Goal: Task Accomplishment & Management: Manage account settings

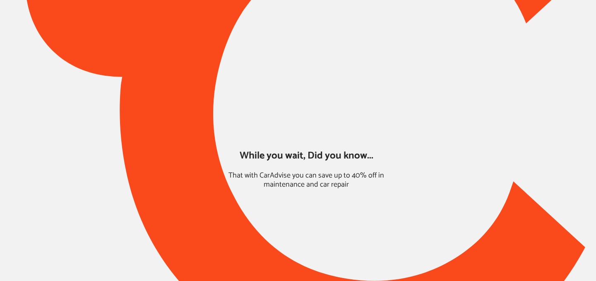
type input "*****"
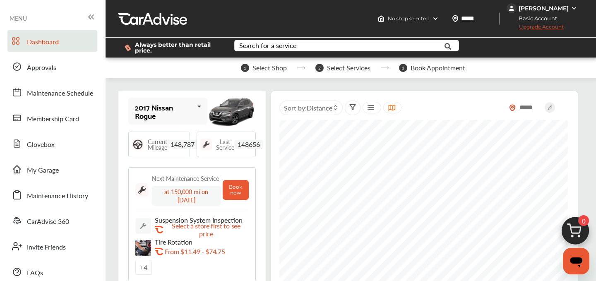
click at [543, 8] on div "[PERSON_NAME]" at bounding box center [544, 8] width 50 height 7
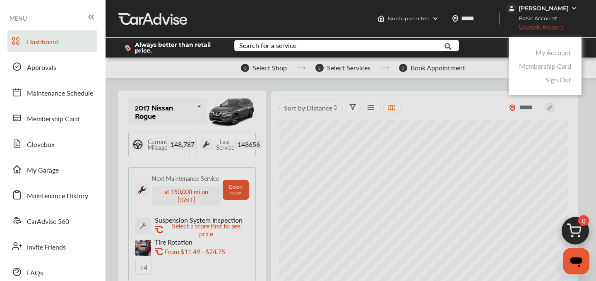
click at [523, 8] on div at bounding box center [298, 161] width 596 height 322
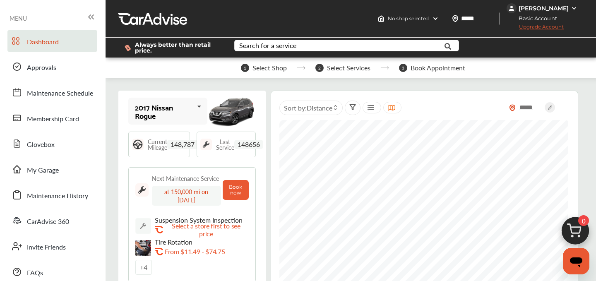
click at [531, 10] on div "[PERSON_NAME]" at bounding box center [544, 8] width 50 height 7
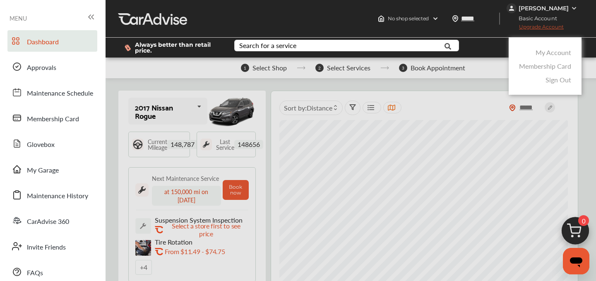
click at [543, 53] on link "My Account" at bounding box center [553, 53] width 36 height 10
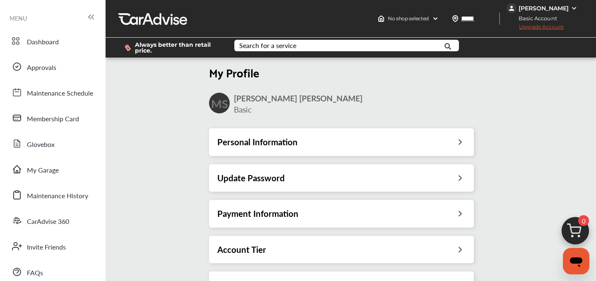
click at [257, 208] on h3 "Payment Information" at bounding box center [257, 213] width 81 height 11
